Goal: Navigation & Orientation: Find specific page/section

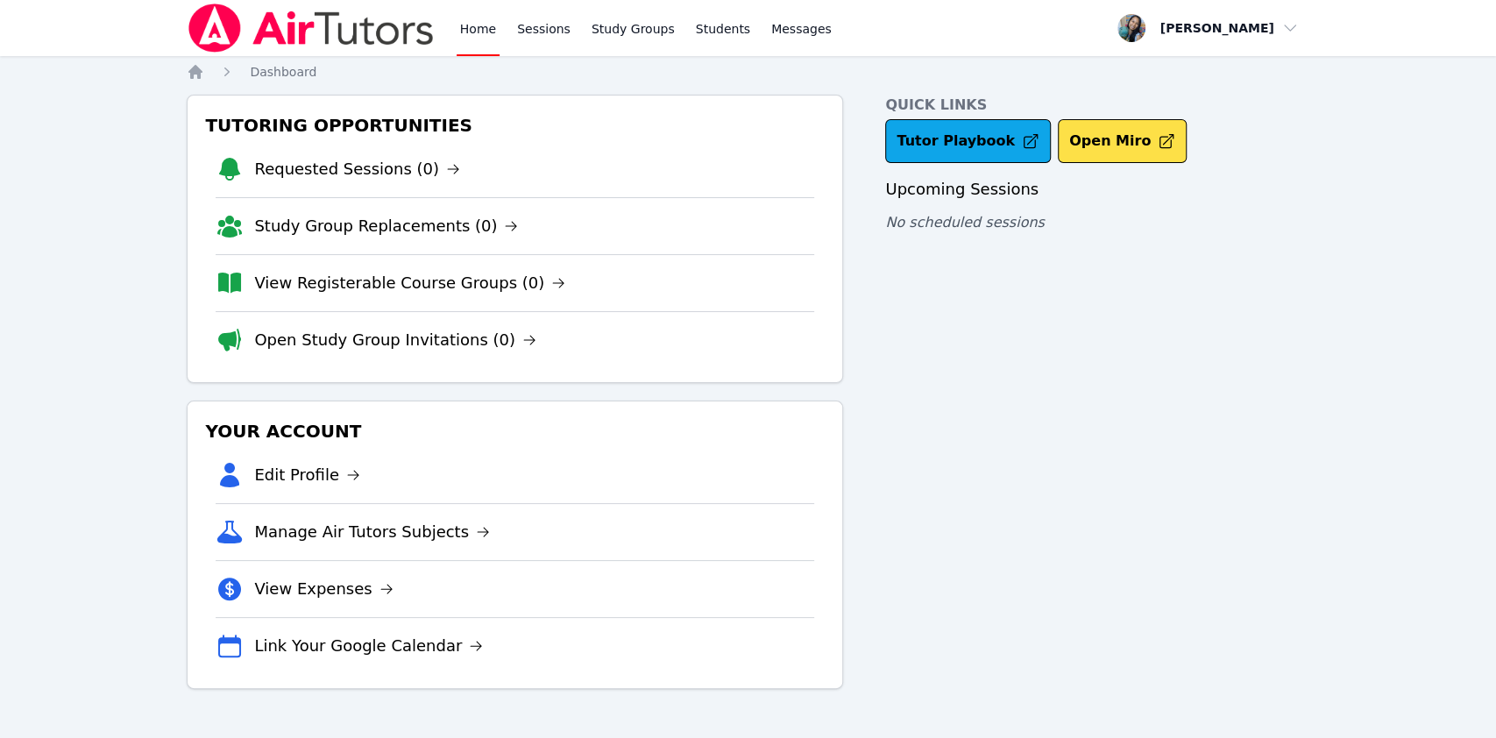
click at [459, 46] on link "Home" at bounding box center [478, 28] width 43 height 56
